Goal: Task Accomplishment & Management: Use online tool/utility

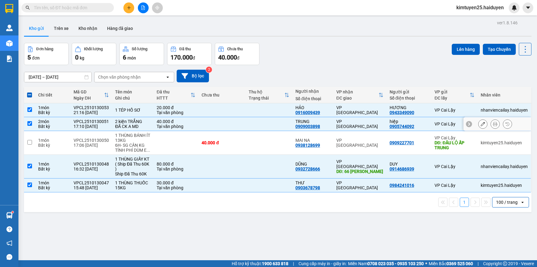
click at [390, 107] on div "HƯƠNG" at bounding box center [409, 107] width 39 height 5
click at [390, 119] on div "hiệp" at bounding box center [409, 121] width 39 height 5
checkbox input "false"
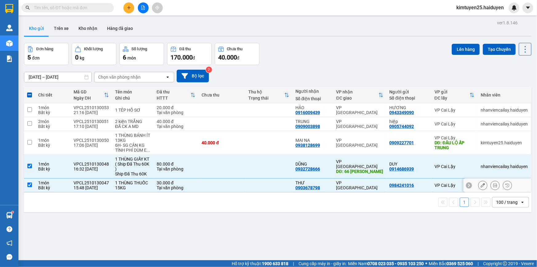
click at [432, 184] on td "VP Cai Lậy" at bounding box center [455, 185] width 46 height 14
checkbox input "false"
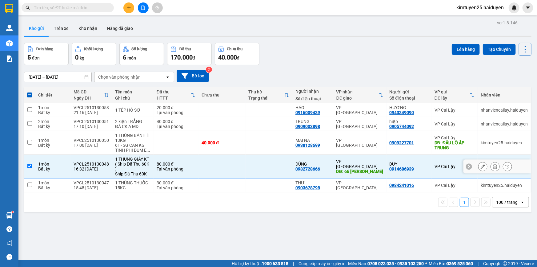
click at [426, 163] on td "DUY 0914686939" at bounding box center [409, 167] width 45 height 24
checkbox input "false"
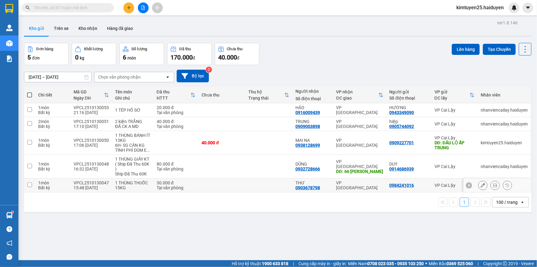
click at [225, 184] on td at bounding box center [222, 185] width 47 height 14
checkbox input "true"
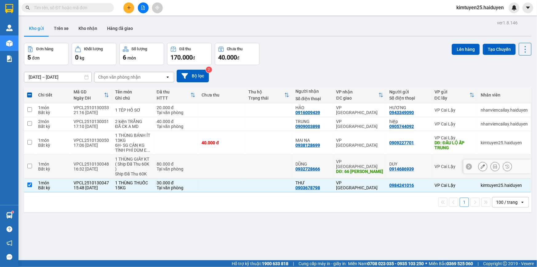
click at [231, 164] on td at bounding box center [222, 167] width 47 height 24
checkbox input "true"
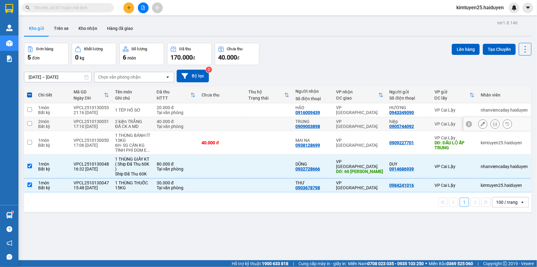
click at [217, 122] on td at bounding box center [222, 124] width 47 height 14
checkbox input "true"
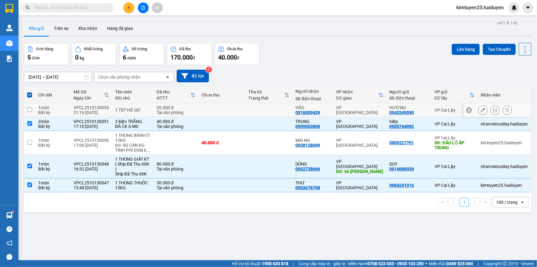
click at [219, 108] on td at bounding box center [222, 110] width 47 height 14
checkbox input "true"
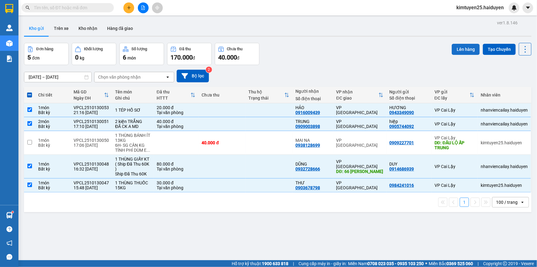
click at [463, 49] on button "Lên hàng" at bounding box center [466, 49] width 28 height 11
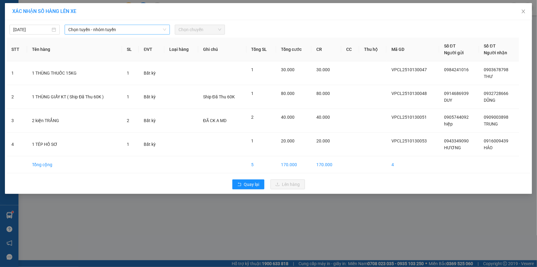
click at [134, 29] on span "Chọn tuyến - nhóm tuyến" at bounding box center [117, 29] width 98 height 9
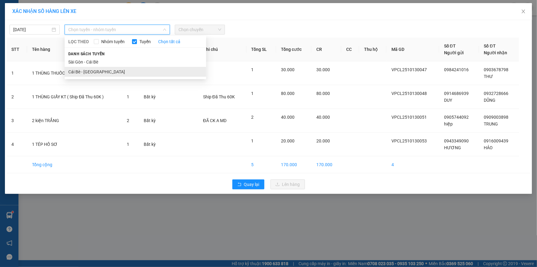
click at [129, 69] on li "Cái Bè - [GEOGRAPHIC_DATA]" at bounding box center [136, 72] width 142 height 10
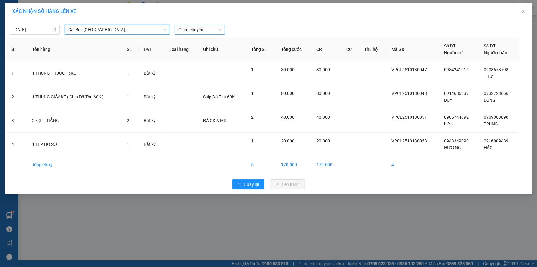
click at [203, 30] on span "Chọn chuyến" at bounding box center [200, 29] width 43 height 9
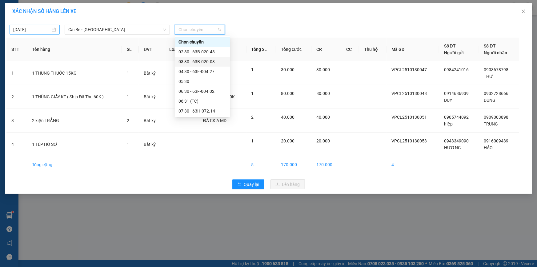
click at [33, 30] on body "Kết quả tìm kiếm ( 0 ) Bộ lọc Gửi 3 ngày gần nhất No Data kimtuyen25.haiduyen Q…" at bounding box center [268, 133] width 537 height 267
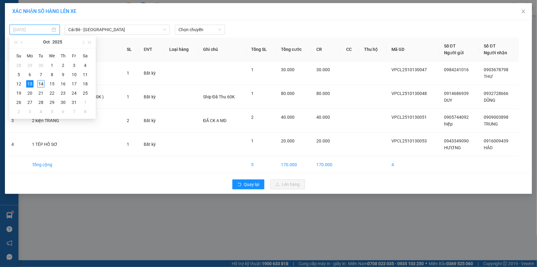
click at [39, 82] on div "14" at bounding box center [40, 83] width 7 height 7
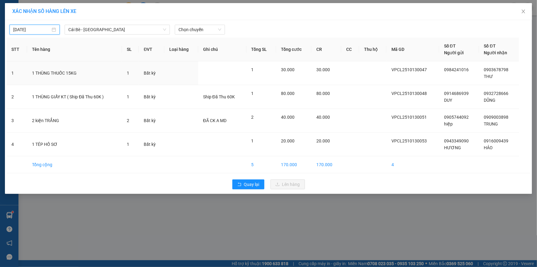
type input "[DATE]"
click at [203, 30] on span "Chọn chuyến" at bounding box center [200, 29] width 43 height 9
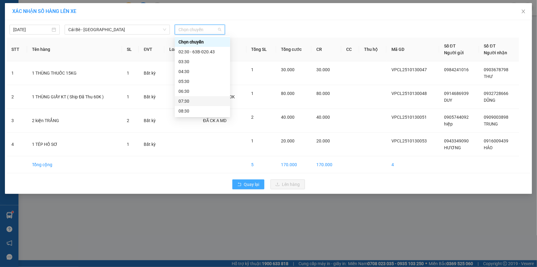
drag, startPoint x: 242, startPoint y: 181, endPoint x: 523, endPoint y: 12, distance: 328.0
click at [243, 182] on button "Quay lại" at bounding box center [248, 184] width 32 height 10
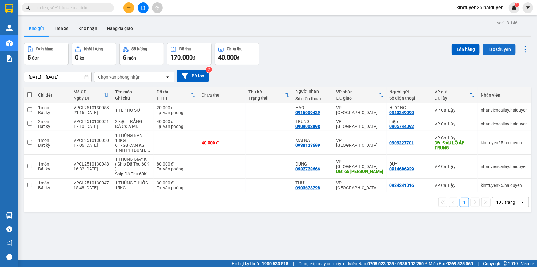
click at [498, 53] on button "Tạo Chuyến" at bounding box center [499, 49] width 33 height 11
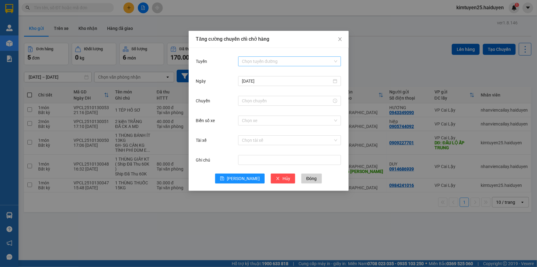
click at [278, 65] on input "Tuyến" at bounding box center [287, 61] width 91 height 9
click at [268, 85] on div "Cái Bè - [GEOGRAPHIC_DATA]" at bounding box center [289, 83] width 95 height 7
click at [273, 81] on input "[DATE]" at bounding box center [287, 81] width 90 height 7
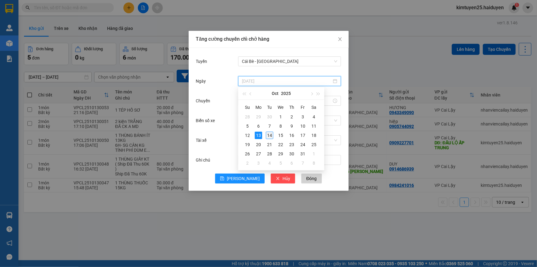
type input "[DATE]"
click at [269, 136] on div "14" at bounding box center [269, 134] width 7 height 7
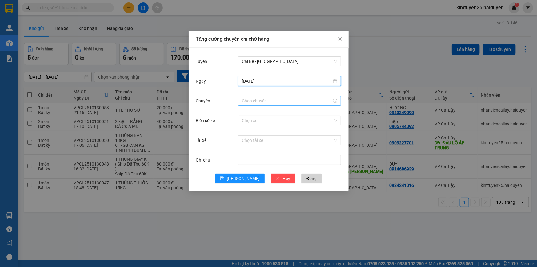
click at [295, 99] on input "Chuyến" at bounding box center [287, 100] width 90 height 7
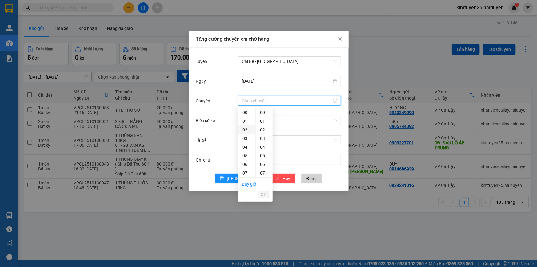
click at [245, 130] on div "02" at bounding box center [246, 129] width 17 height 9
click at [244, 120] on div "03" at bounding box center [246, 121] width 17 height 9
type input "03:00"
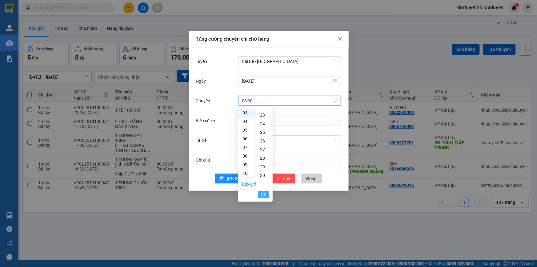
click at [262, 195] on span "OK" at bounding box center [264, 194] width 6 height 7
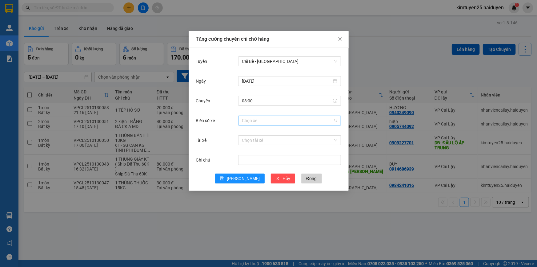
click at [270, 123] on input "Biển số xe" at bounding box center [287, 120] width 91 height 9
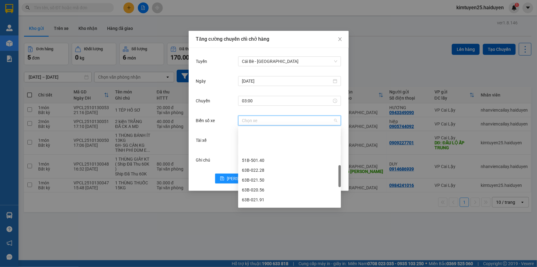
scroll to position [168, 0]
click at [269, 182] on div "63B-021.76" at bounding box center [289, 181] width 95 height 7
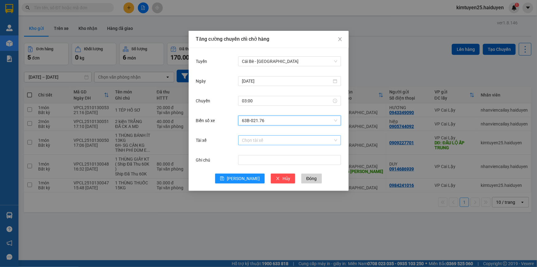
click at [273, 144] on input "Tài xế" at bounding box center [287, 139] width 91 height 9
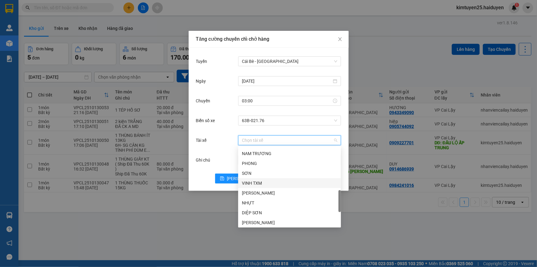
scroll to position [224, 0]
click at [270, 201] on div "[PERSON_NAME]" at bounding box center [289, 204] width 95 height 7
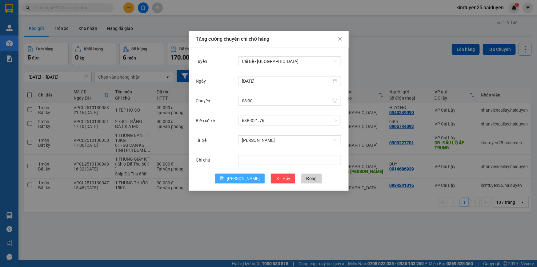
click at [243, 179] on span "[PERSON_NAME]" at bounding box center [243, 178] width 33 height 7
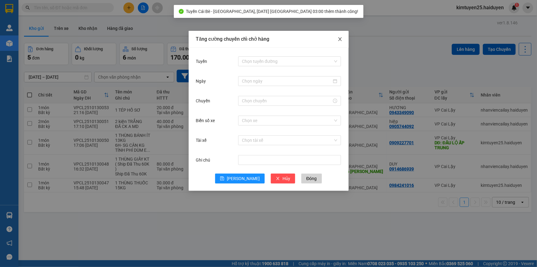
click at [338, 40] on icon "close" at bounding box center [340, 39] width 5 height 5
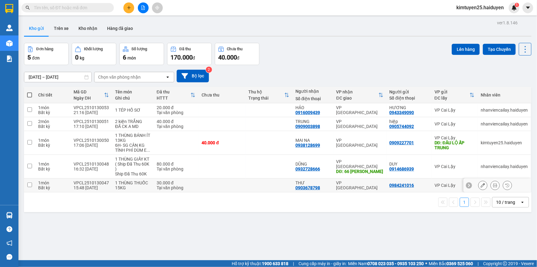
click at [298, 188] on div "0903678798" at bounding box center [308, 187] width 25 height 5
click at [299, 163] on div "DŨNG" at bounding box center [313, 163] width 35 height 5
checkbox input "true"
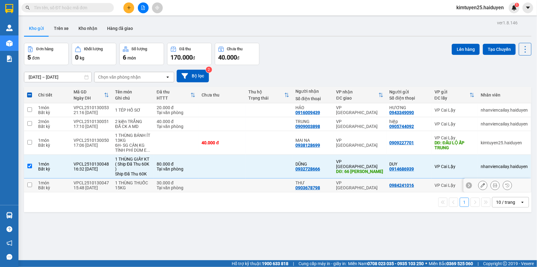
click at [293, 185] on td "THƯ 0903678798" at bounding box center [313, 185] width 41 height 14
checkbox input "true"
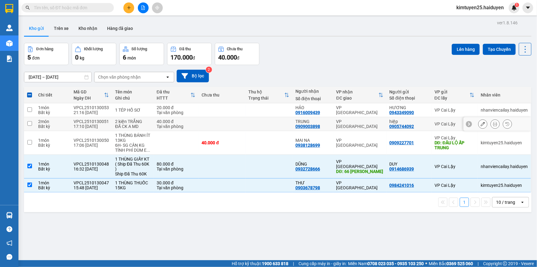
click at [307, 119] on div "TRUNG" at bounding box center [313, 121] width 35 height 5
checkbox input "true"
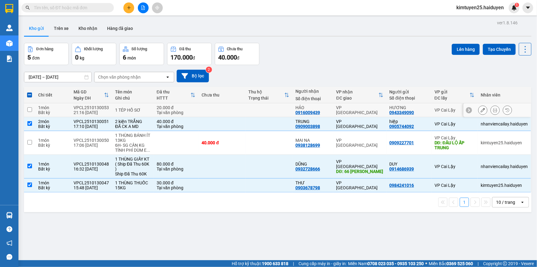
click at [311, 109] on div "HẢO" at bounding box center [313, 107] width 35 height 5
checkbox input "true"
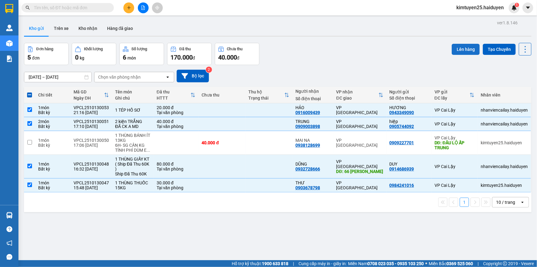
click at [455, 48] on button "Lên hàng" at bounding box center [466, 49] width 28 height 11
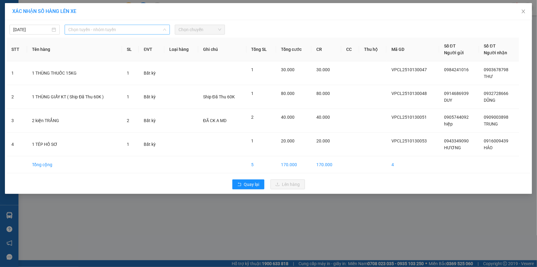
click at [145, 30] on span "Chọn tuyến - nhóm tuyến" at bounding box center [117, 29] width 98 height 9
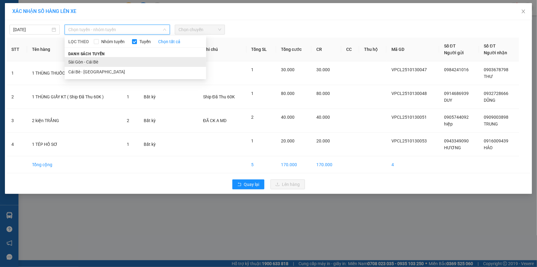
click at [145, 62] on li "Sài Gòn - Cái Bè" at bounding box center [136, 62] width 142 height 10
click at [107, 29] on span "Sài Gòn - Cái Bè" at bounding box center [117, 29] width 98 height 9
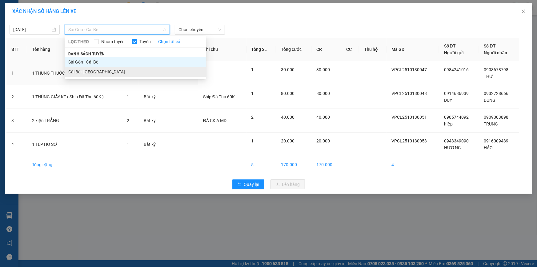
click at [109, 67] on li "Cái Bè - [GEOGRAPHIC_DATA]" at bounding box center [136, 72] width 142 height 10
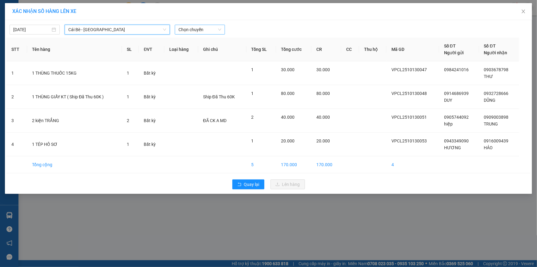
click at [191, 31] on span "Chọn chuyến" at bounding box center [200, 29] width 43 height 9
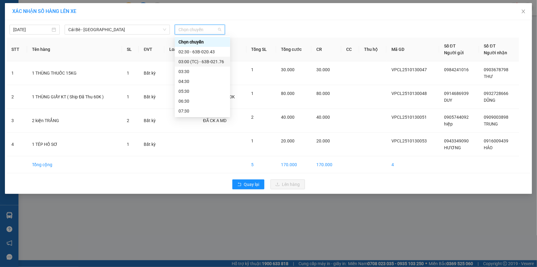
click at [199, 61] on div "03:00 (TC) - 63B-021.76" at bounding box center [203, 61] width 48 height 7
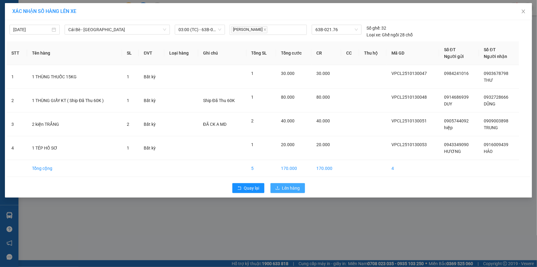
click at [286, 184] on span "Lên hàng" at bounding box center [291, 187] width 18 height 7
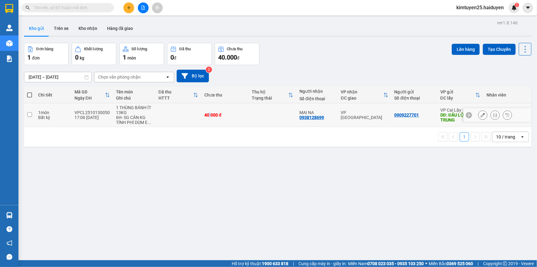
click at [208, 121] on td "40.000 đ" at bounding box center [225, 115] width 48 height 24
checkbox input "true"
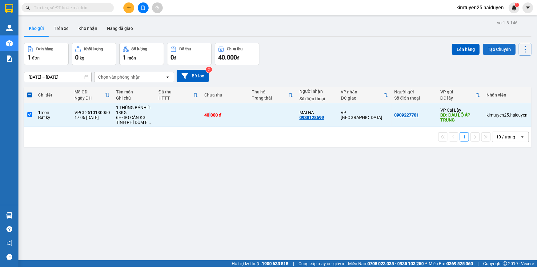
click at [493, 49] on button "Tạo Chuyến" at bounding box center [499, 49] width 33 height 11
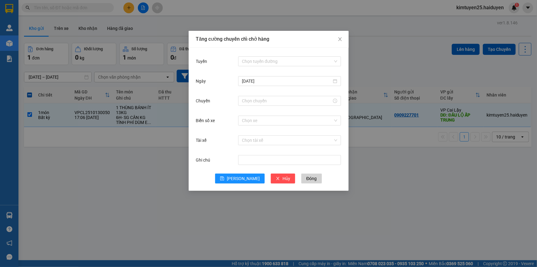
click at [264, 67] on div "Tuyến Chọn tuyến đường" at bounding box center [268, 65] width 145 height 20
click at [271, 64] on input "Tuyến" at bounding box center [287, 61] width 91 height 9
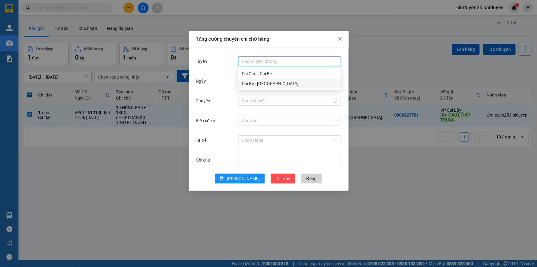
click at [276, 86] on div "Cái Bè - [GEOGRAPHIC_DATA]" at bounding box center [289, 83] width 95 height 7
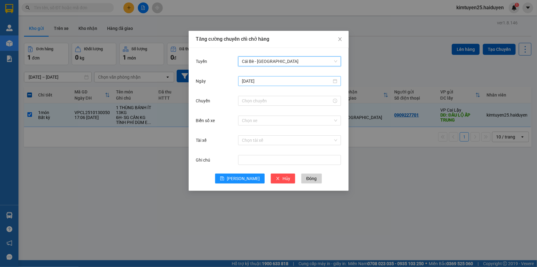
click at [265, 83] on input "[DATE]" at bounding box center [287, 81] width 90 height 7
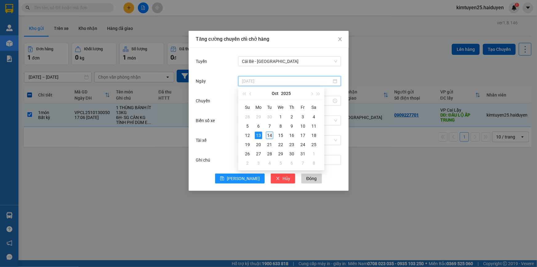
type input "[DATE]"
click at [264, 139] on td "14" at bounding box center [269, 135] width 11 height 9
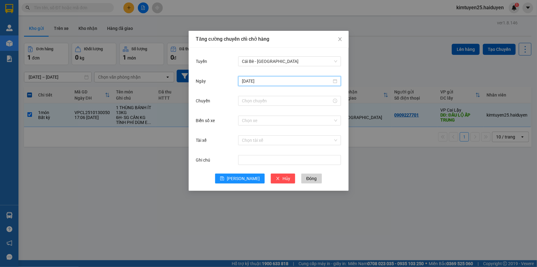
click at [268, 135] on div "Chọn tài xế" at bounding box center [289, 140] width 103 height 12
click at [270, 100] on input "Chuyến" at bounding box center [287, 100] width 90 height 7
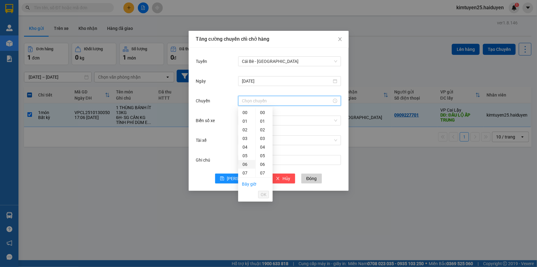
click at [246, 162] on div "06" at bounding box center [246, 164] width 17 height 9
type input "06:00"
click at [262, 110] on div "00" at bounding box center [264, 112] width 17 height 9
click at [264, 196] on span "OK" at bounding box center [264, 194] width 6 height 7
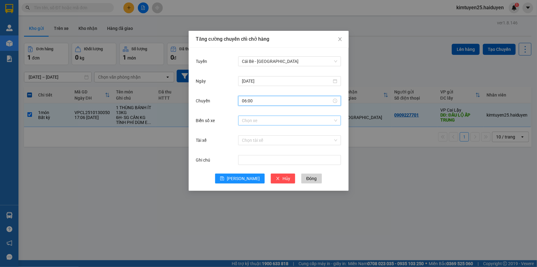
click at [249, 121] on input "Biển số xe" at bounding box center [287, 120] width 91 height 9
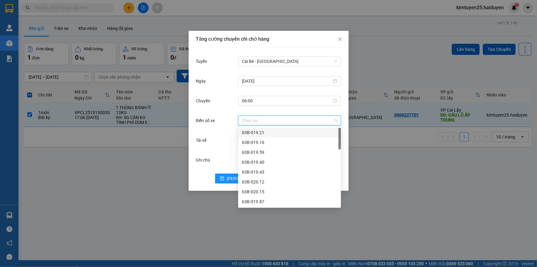
click at [253, 121] on input "Biển số xe" at bounding box center [287, 120] width 91 height 9
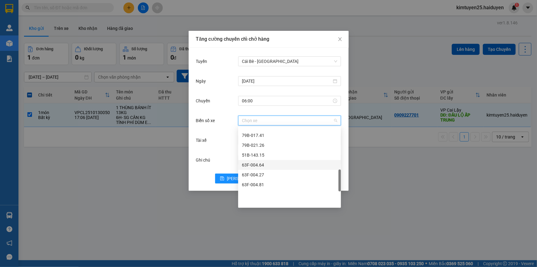
scroll to position [196, 0]
click at [274, 142] on div "63B-021.91" at bounding box center [289, 143] width 95 height 7
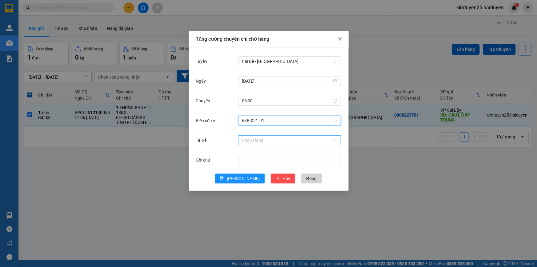
click at [279, 141] on input "Tài xế" at bounding box center [287, 139] width 91 height 9
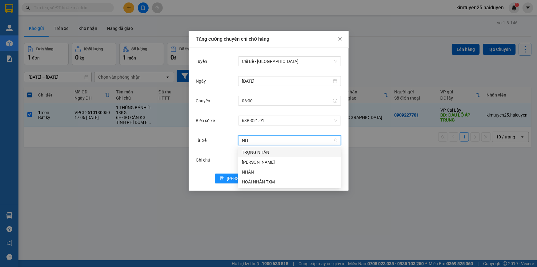
type input "NHÂ"
click at [285, 183] on div "HOÀI NHÂN TXM" at bounding box center [289, 181] width 95 height 7
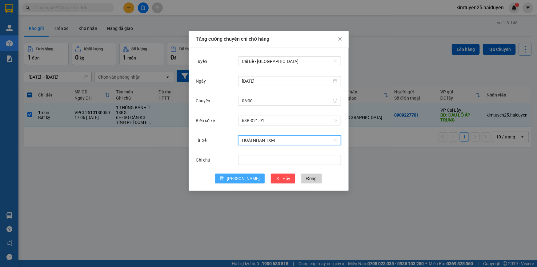
click at [224, 180] on icon "save" at bounding box center [222, 178] width 4 height 4
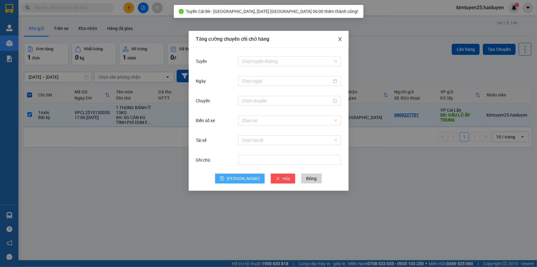
click at [339, 38] on icon "close" at bounding box center [339, 39] width 3 height 4
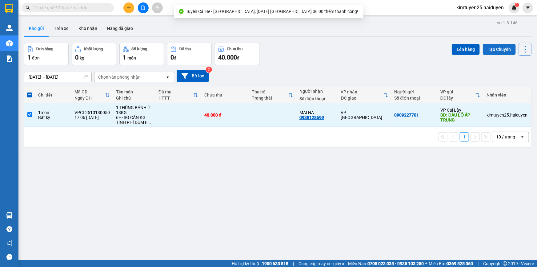
click at [493, 45] on button "Tạo Chuyến" at bounding box center [499, 49] width 33 height 11
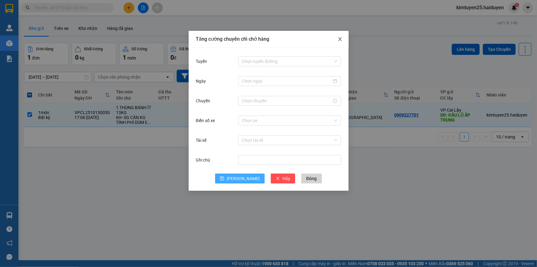
click at [345, 40] on span "Close" at bounding box center [340, 39] width 17 height 17
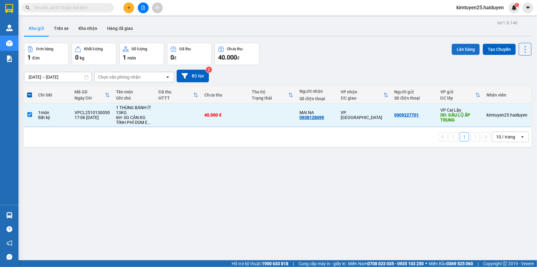
click at [462, 50] on button "Lên hàng" at bounding box center [466, 49] width 28 height 11
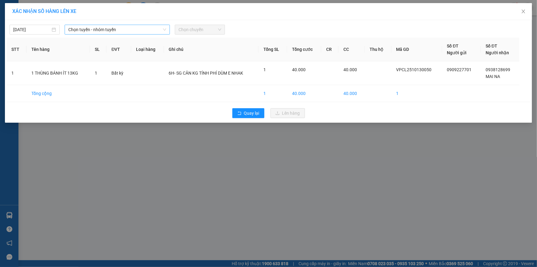
click at [132, 33] on span "Chọn tuyến - nhóm tuyến" at bounding box center [117, 29] width 98 height 9
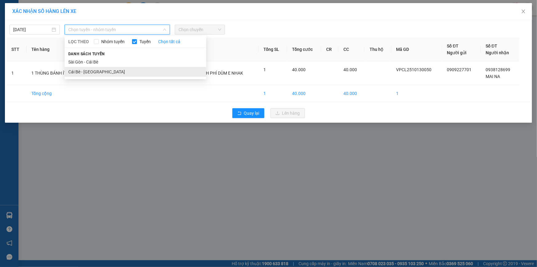
click at [116, 72] on li "Cái Bè - [GEOGRAPHIC_DATA]" at bounding box center [136, 72] width 142 height 10
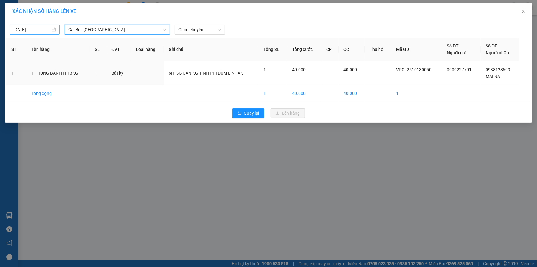
click at [42, 30] on input "[DATE]" at bounding box center [31, 29] width 37 height 7
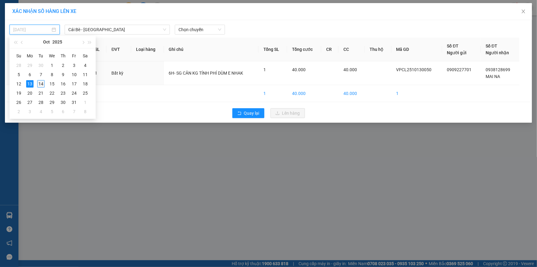
click at [40, 83] on div "14" at bounding box center [40, 83] width 7 height 7
type input "[DATE]"
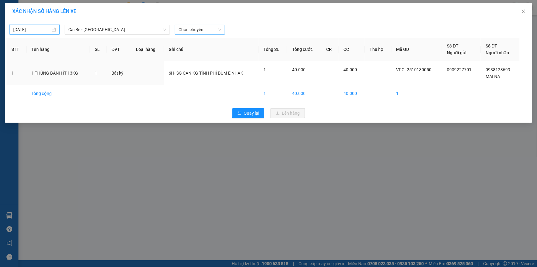
click at [185, 34] on span "Chọn chuyến" at bounding box center [200, 29] width 43 height 9
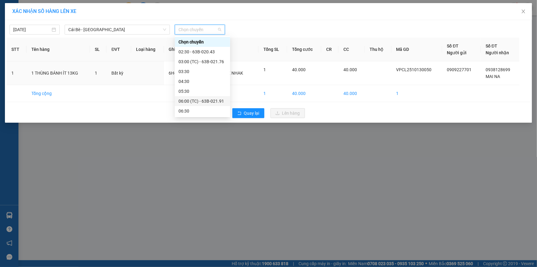
click at [206, 99] on div "06:00 (TC) - 63B-021.91" at bounding box center [203, 101] width 48 height 7
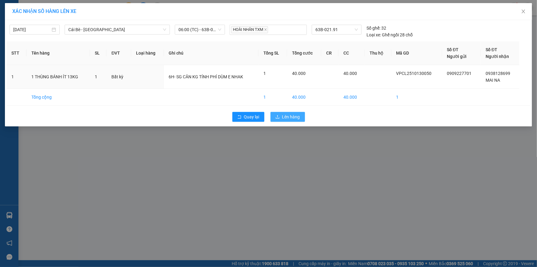
click at [282, 113] on button "Lên hàng" at bounding box center [288, 117] width 34 height 10
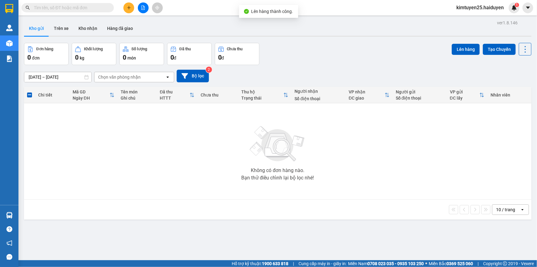
click at [131, 80] on div "Chọn văn phòng nhận" at bounding box center [130, 77] width 71 height 10
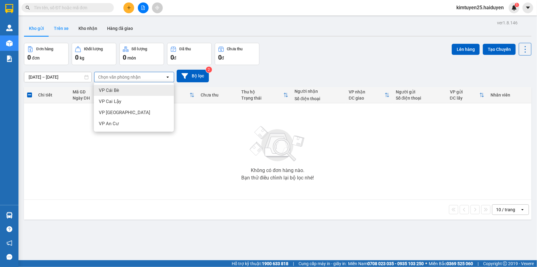
click at [59, 30] on button "Trên xe" at bounding box center [61, 28] width 25 height 15
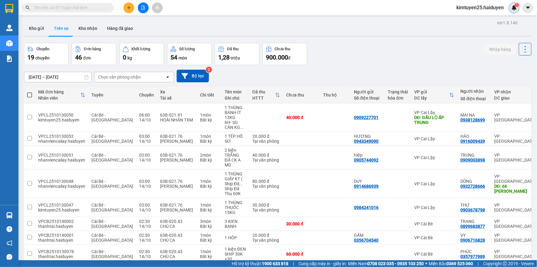
click at [515, 7] on img at bounding box center [515, 8] width 6 height 6
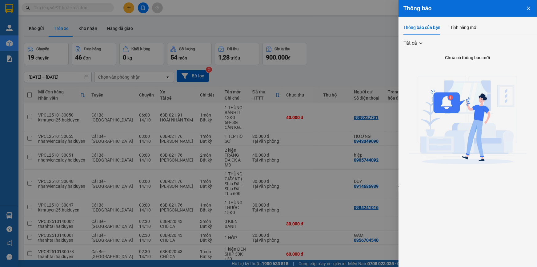
click at [272, 35] on div at bounding box center [268, 133] width 537 height 267
